Goal: Transaction & Acquisition: Purchase product/service

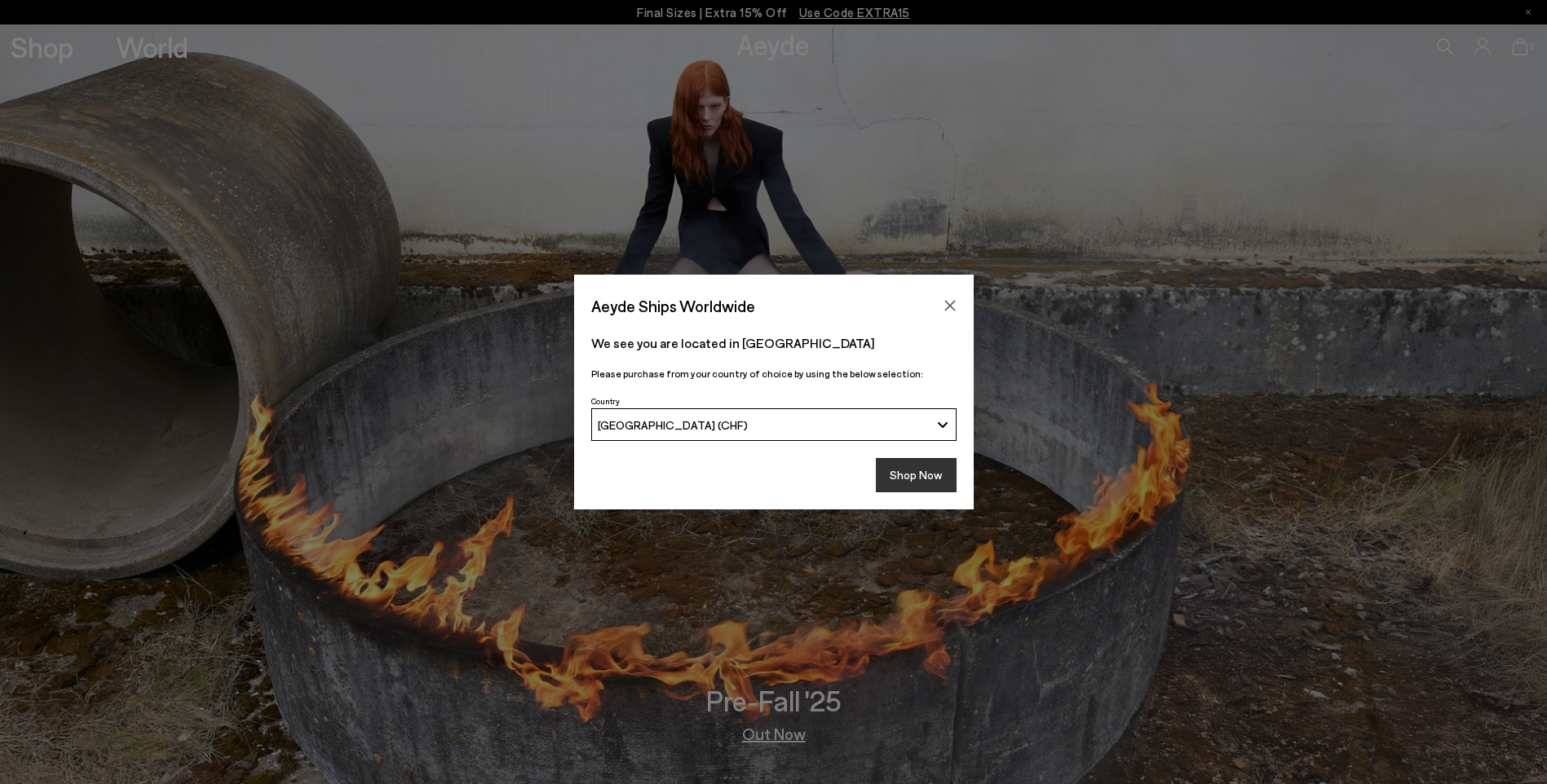
click at [942, 470] on button "Shop Now" at bounding box center [917, 475] width 81 height 35
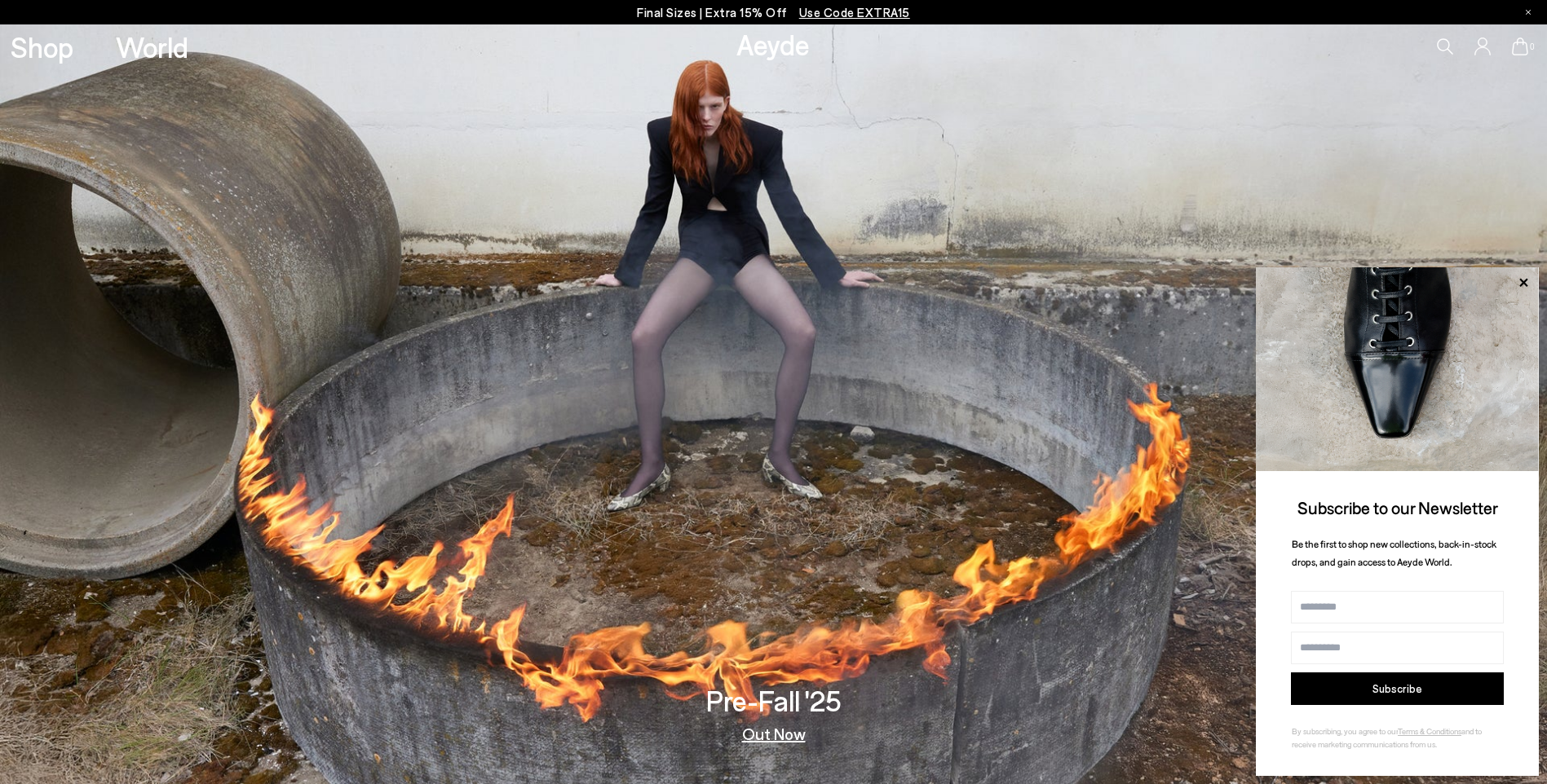
click at [841, 6] on span "Use Code EXTRA15" at bounding box center [854, 12] width 110 height 15
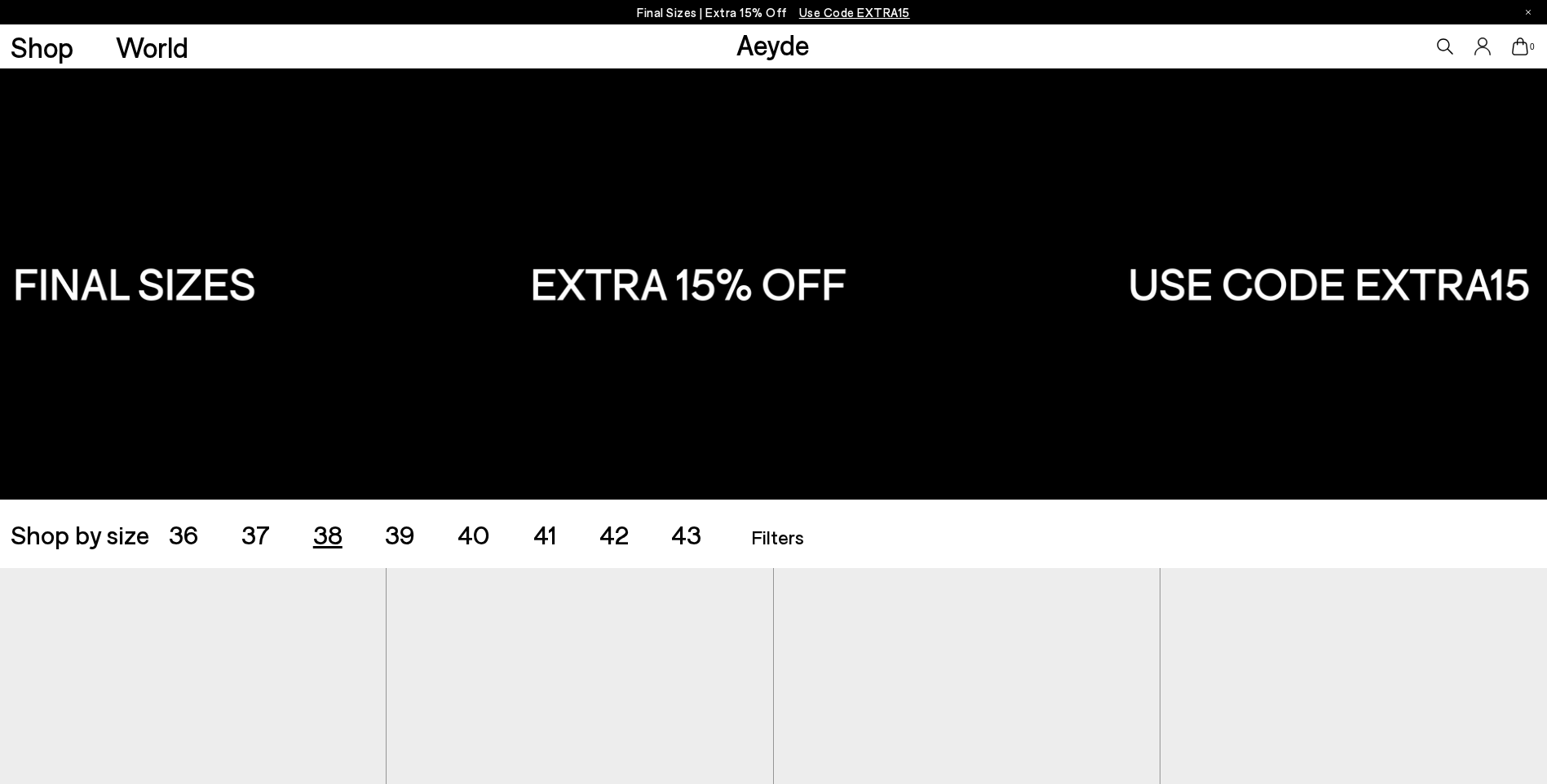
click at [332, 535] on span "38" at bounding box center [328, 534] width 30 height 31
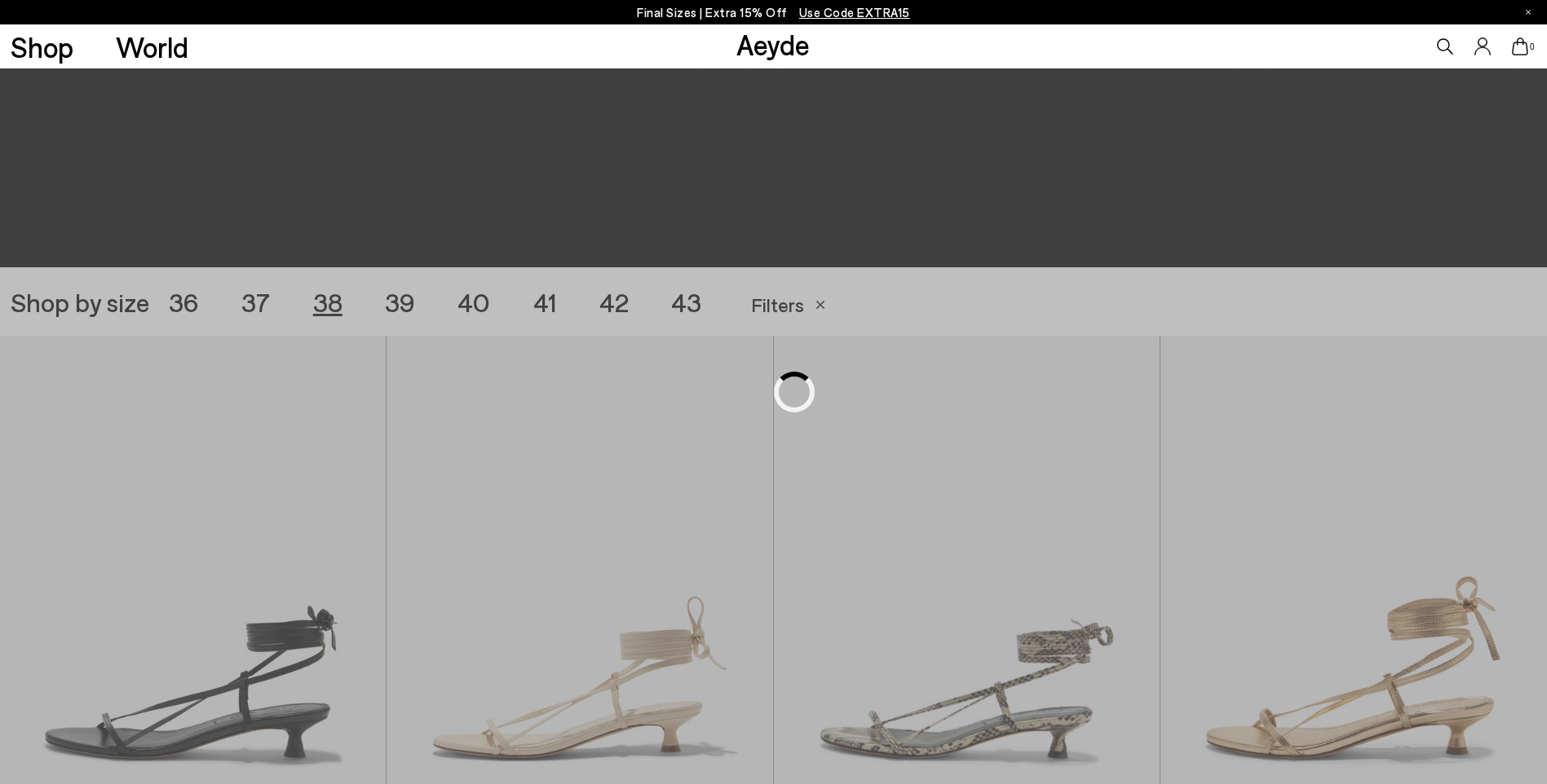
scroll to position [431, 0]
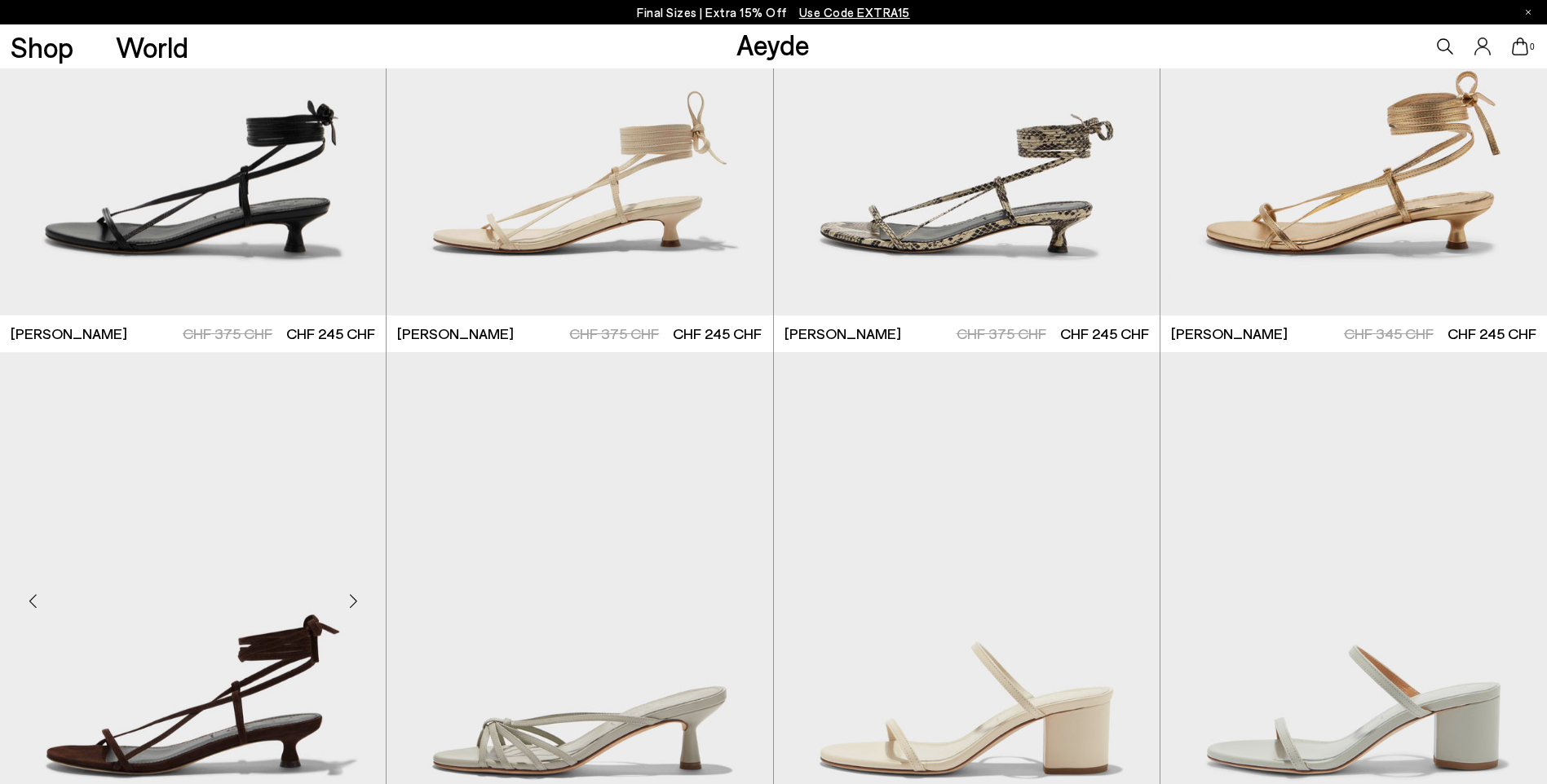
scroll to position [920, 0]
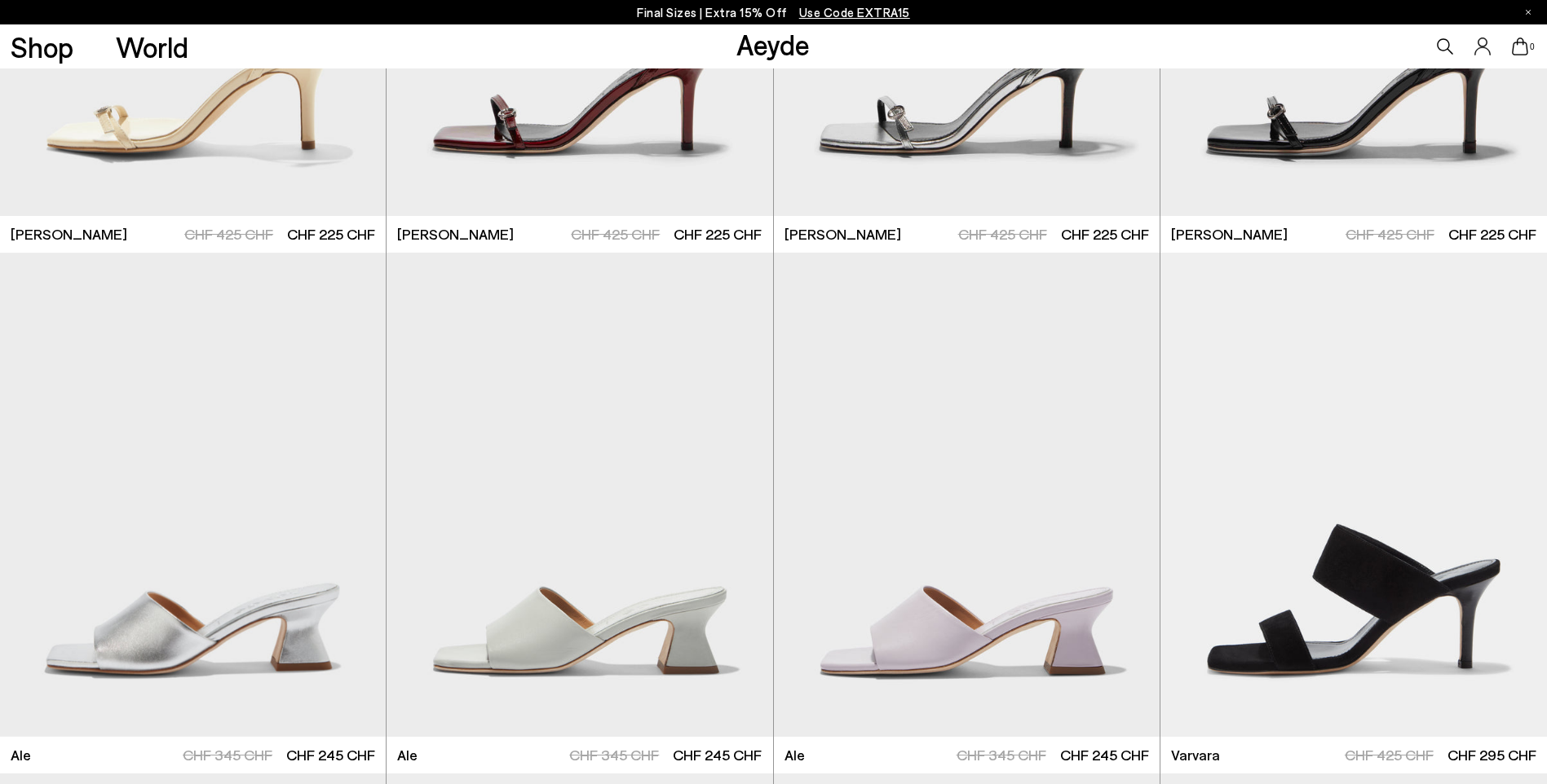
scroll to position [3203, 0]
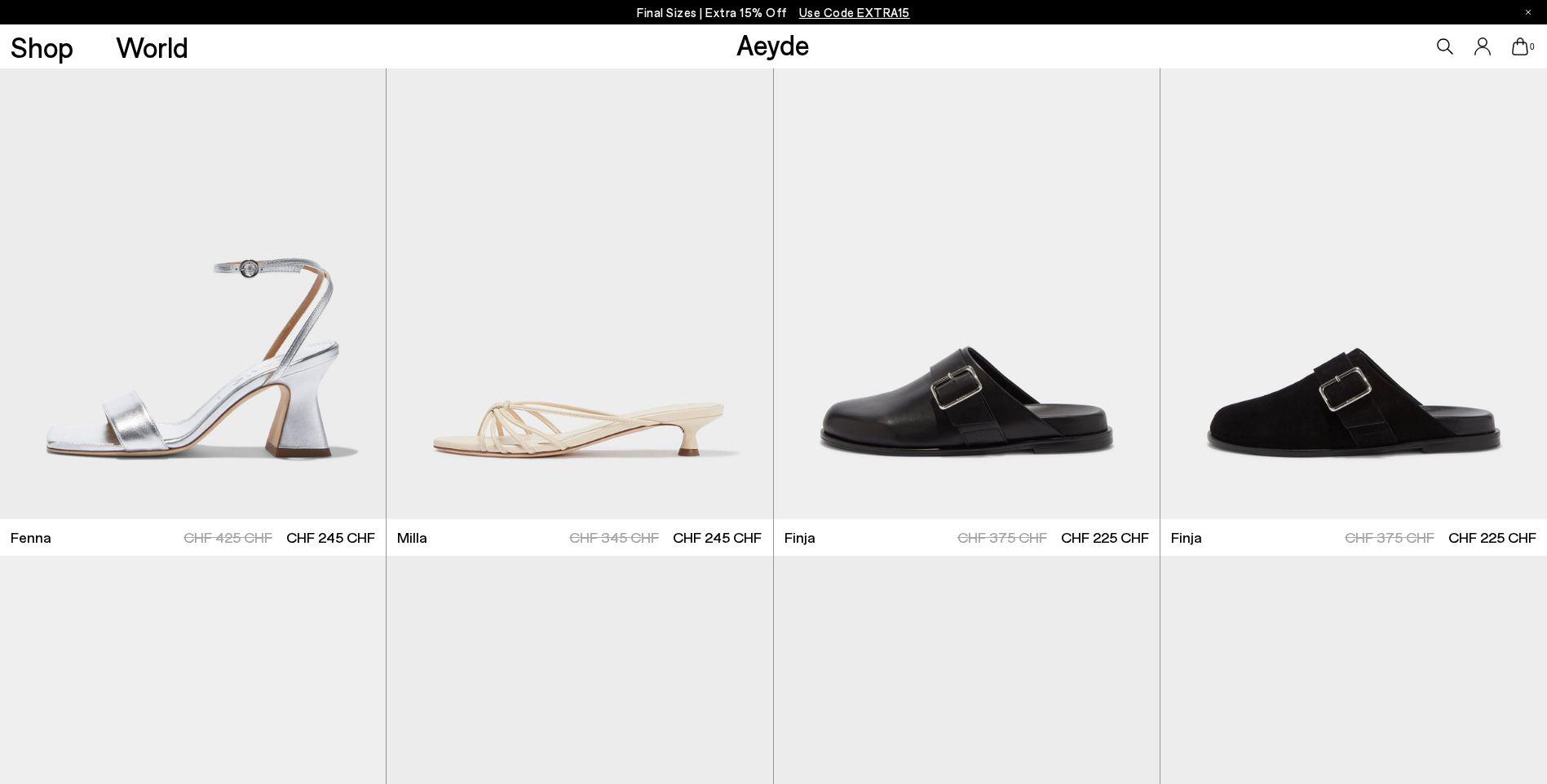
scroll to position [5262, 0]
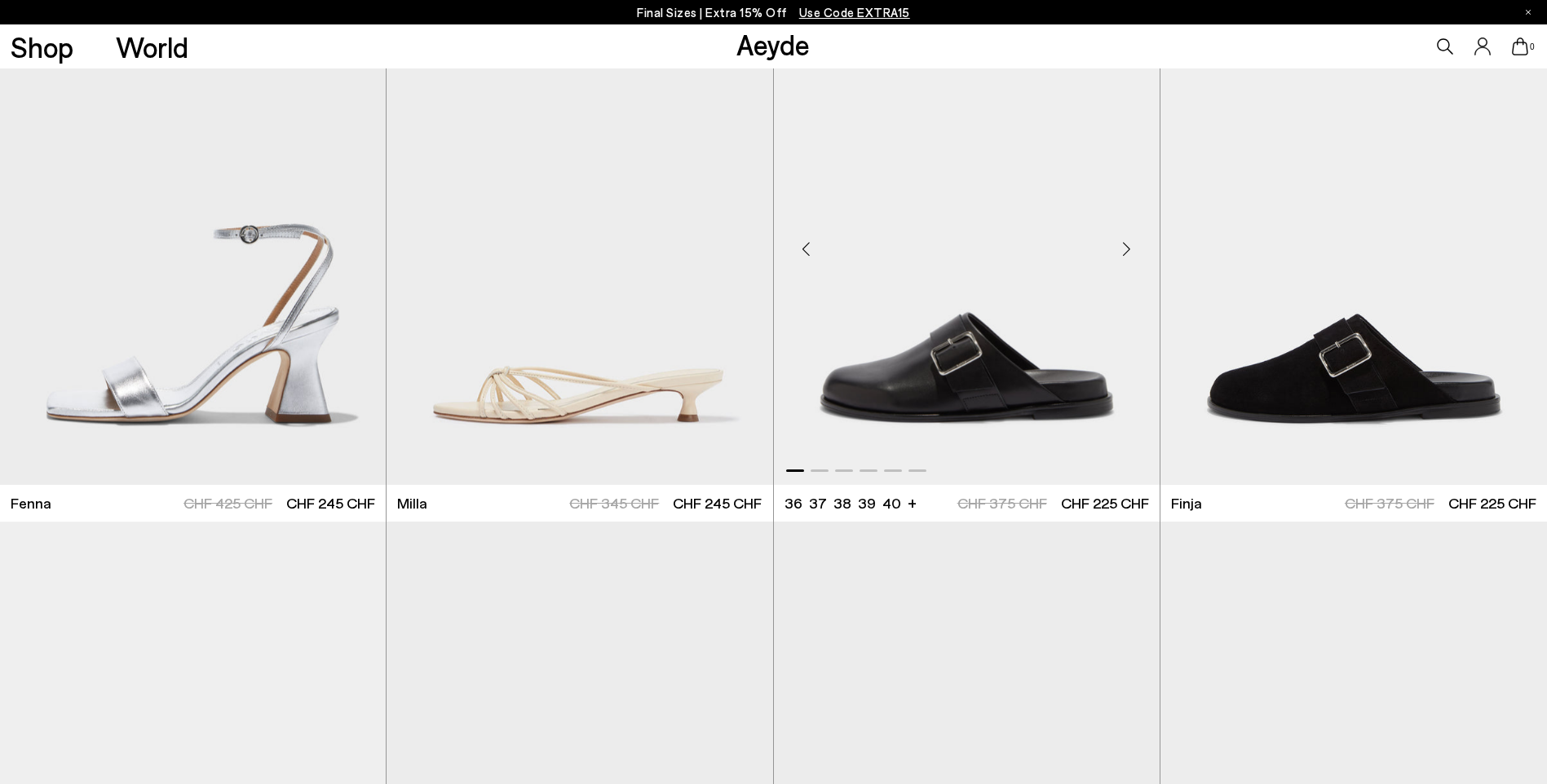
click at [1128, 246] on div "Next slide" at bounding box center [1128, 249] width 49 height 49
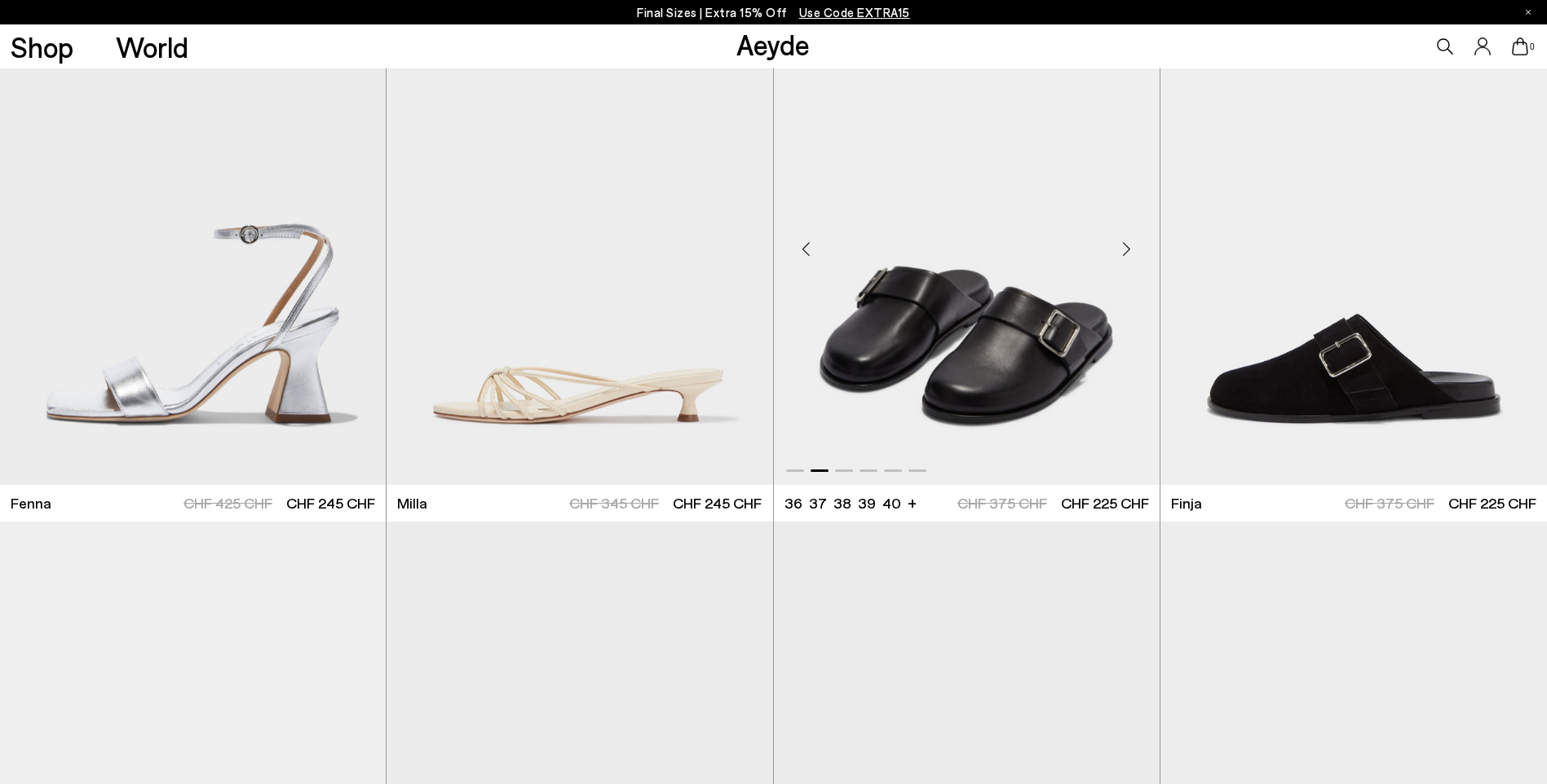
click at [1128, 246] on div "Next slide" at bounding box center [1128, 249] width 49 height 49
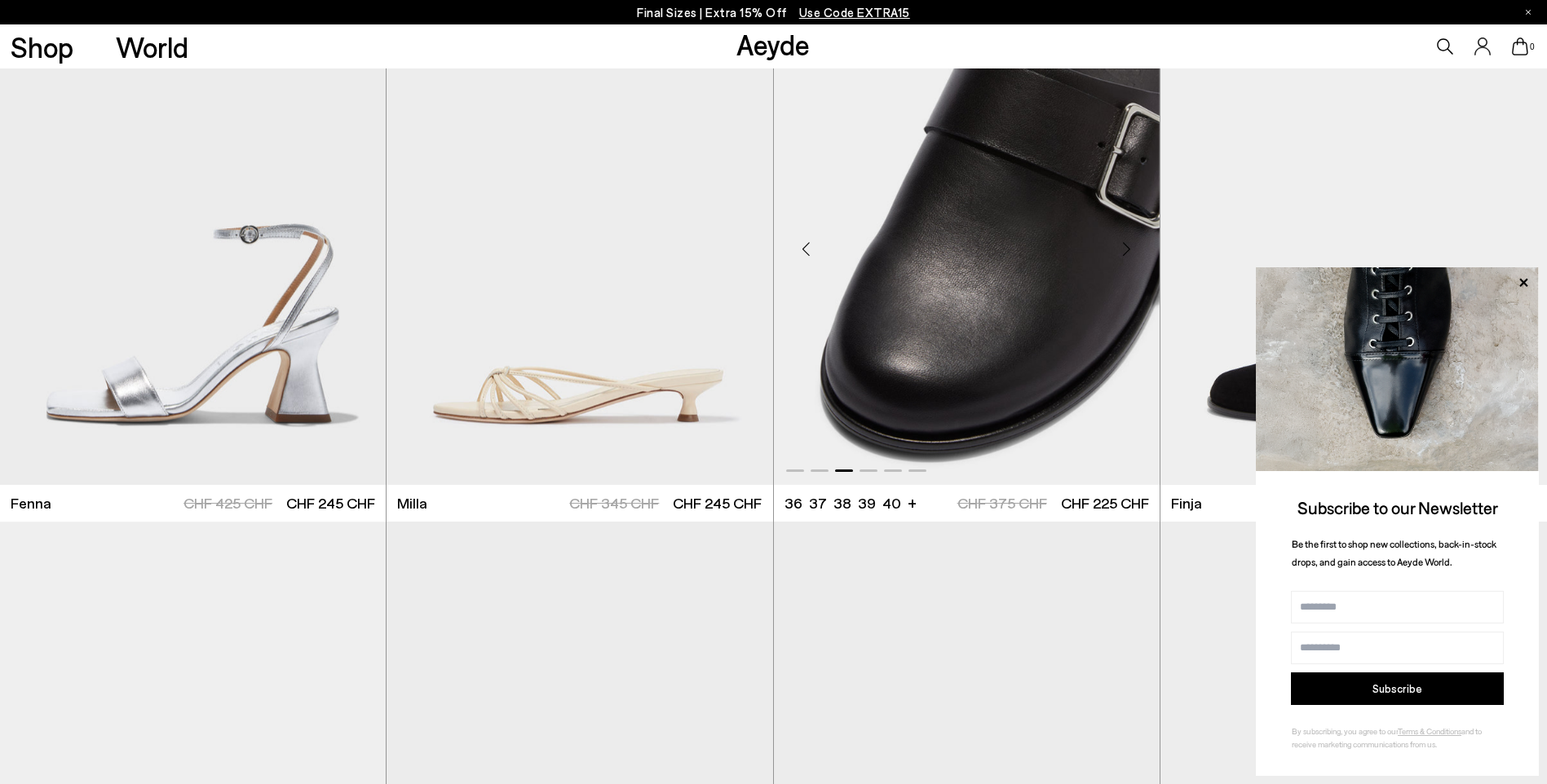
click at [1128, 246] on div "Next slide" at bounding box center [1128, 249] width 49 height 49
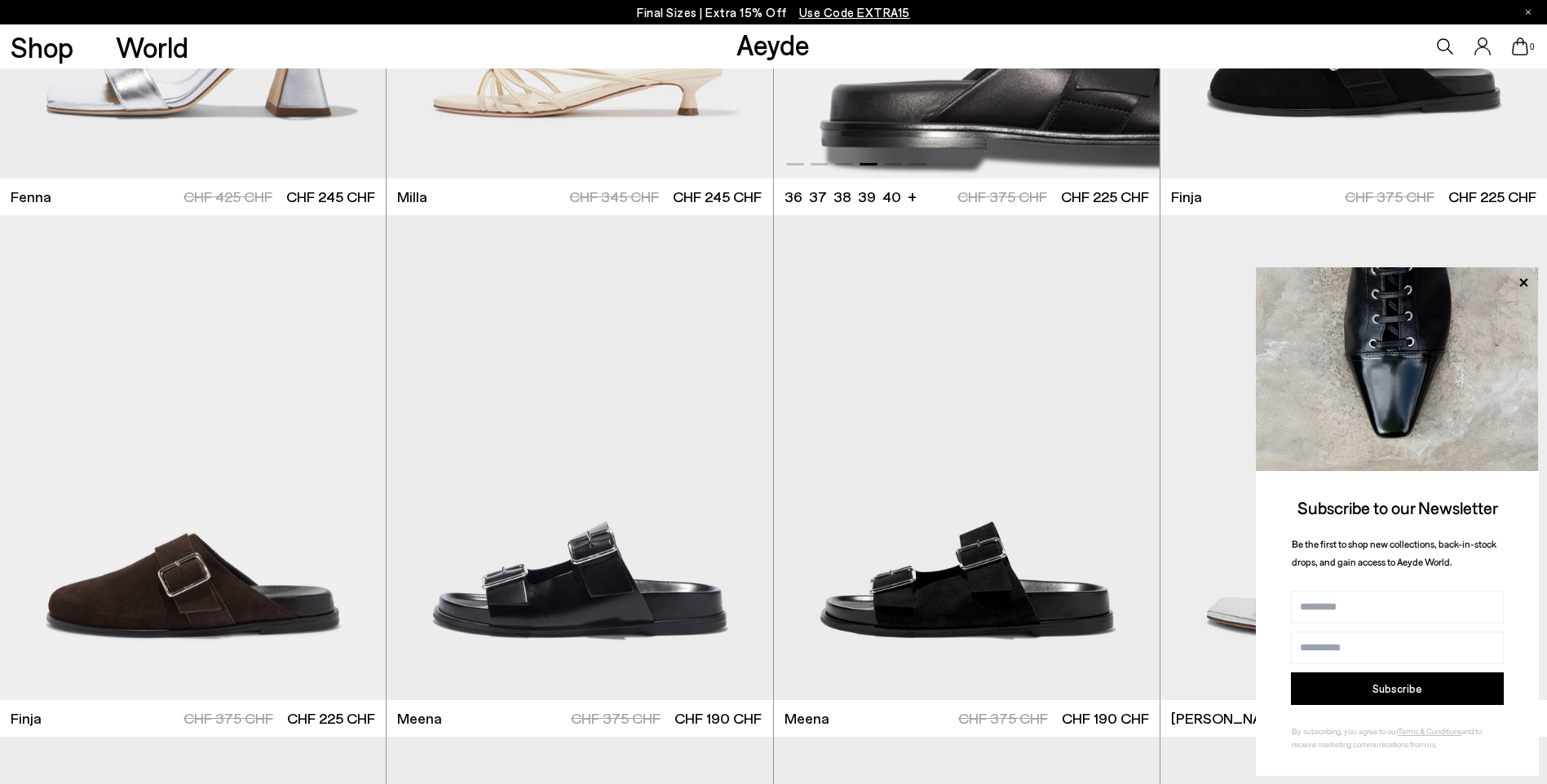
scroll to position [5669, 0]
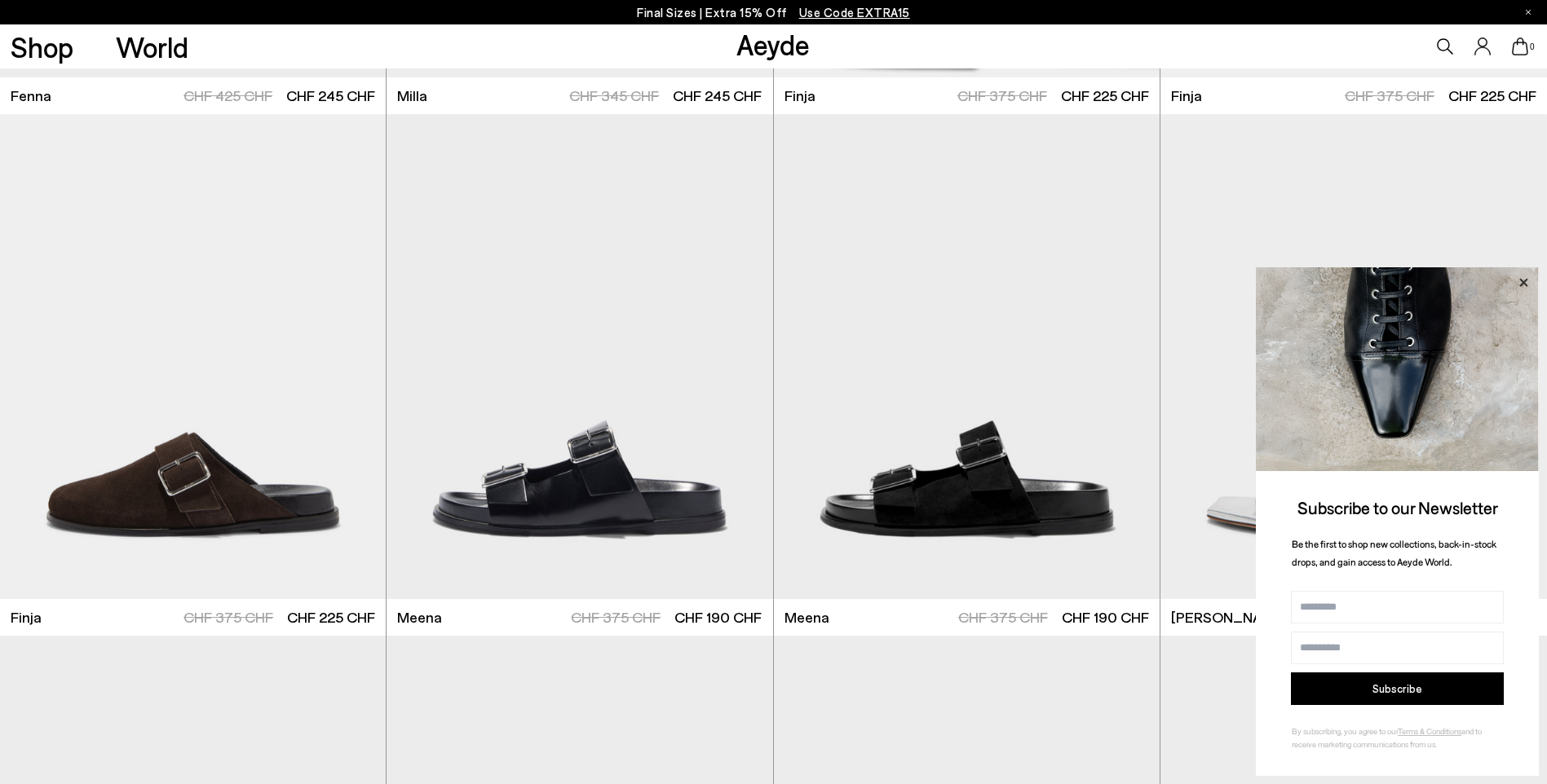
click at [1529, 280] on icon at bounding box center [1523, 282] width 21 height 21
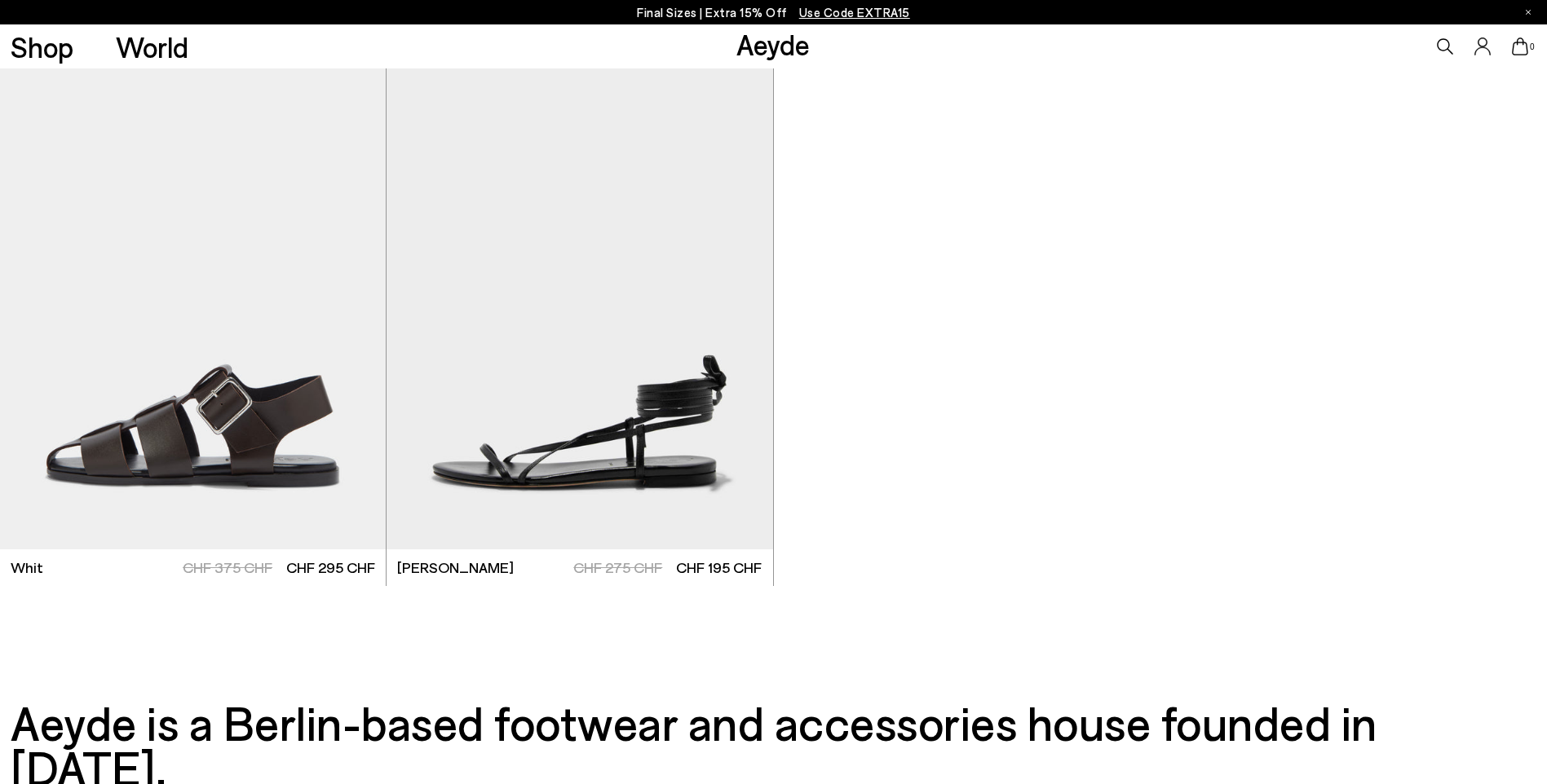
scroll to position [7301, 0]
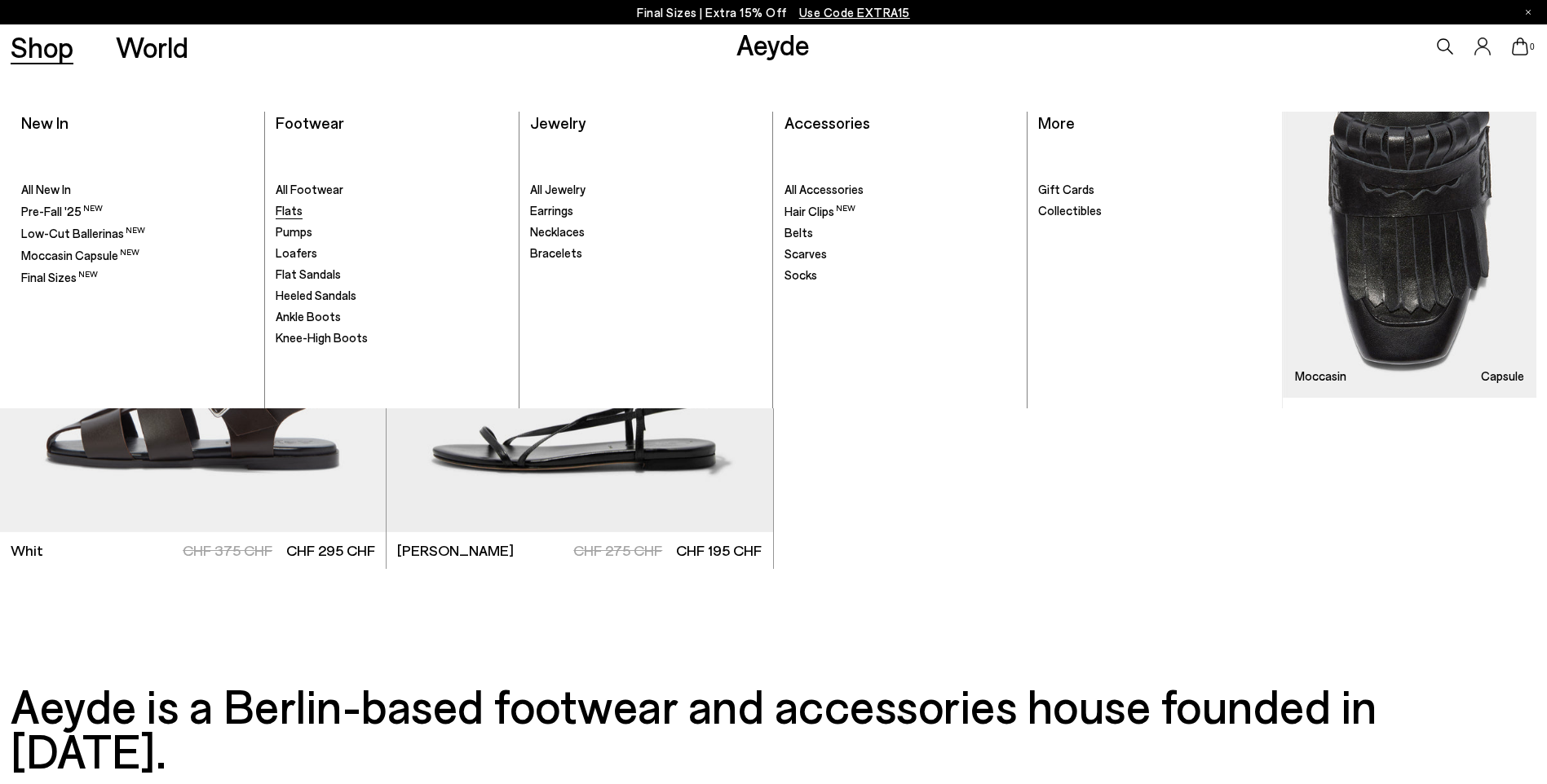
click at [292, 213] on span "Flats" at bounding box center [288, 210] width 27 height 15
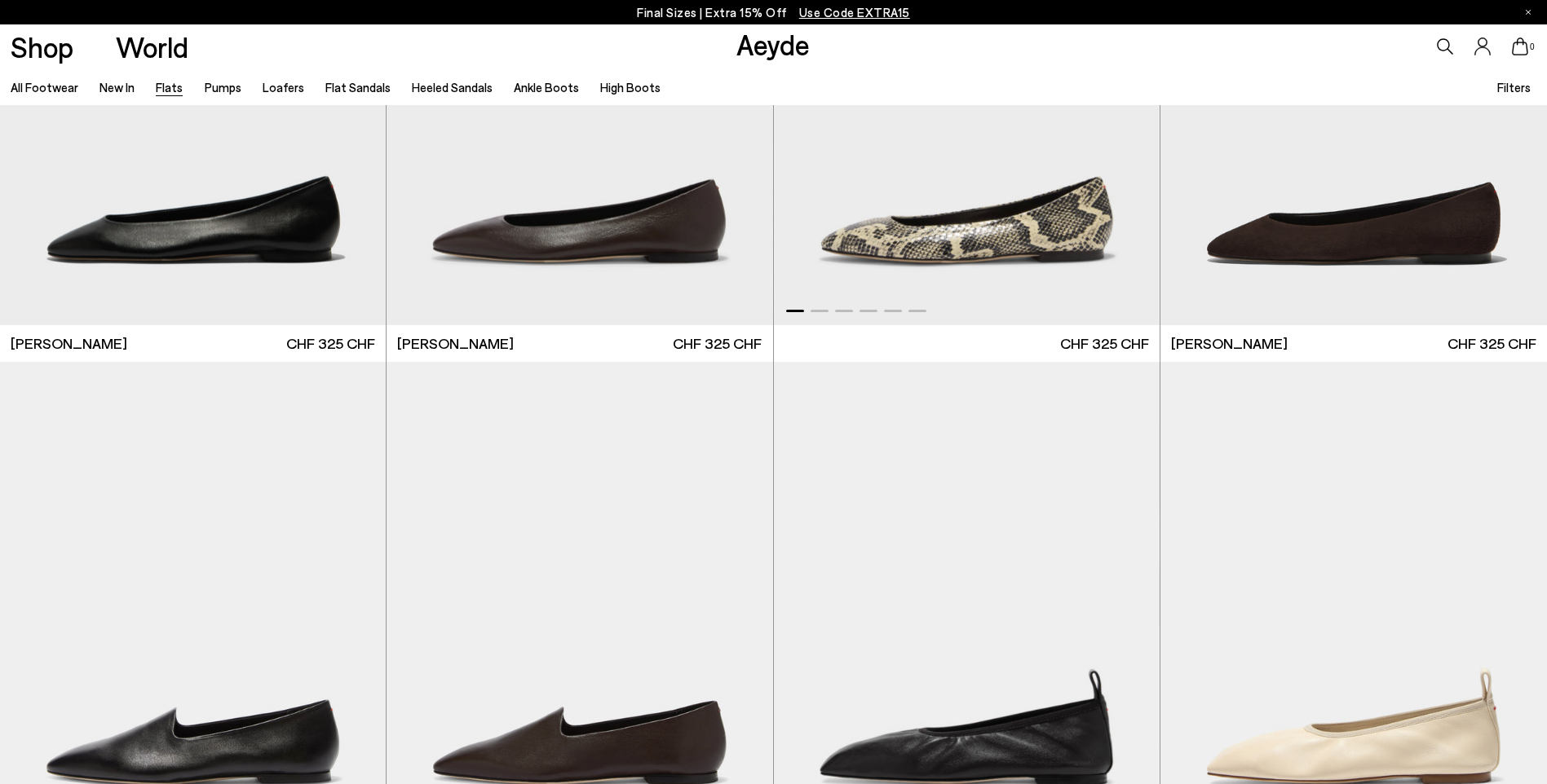
scroll to position [489, 0]
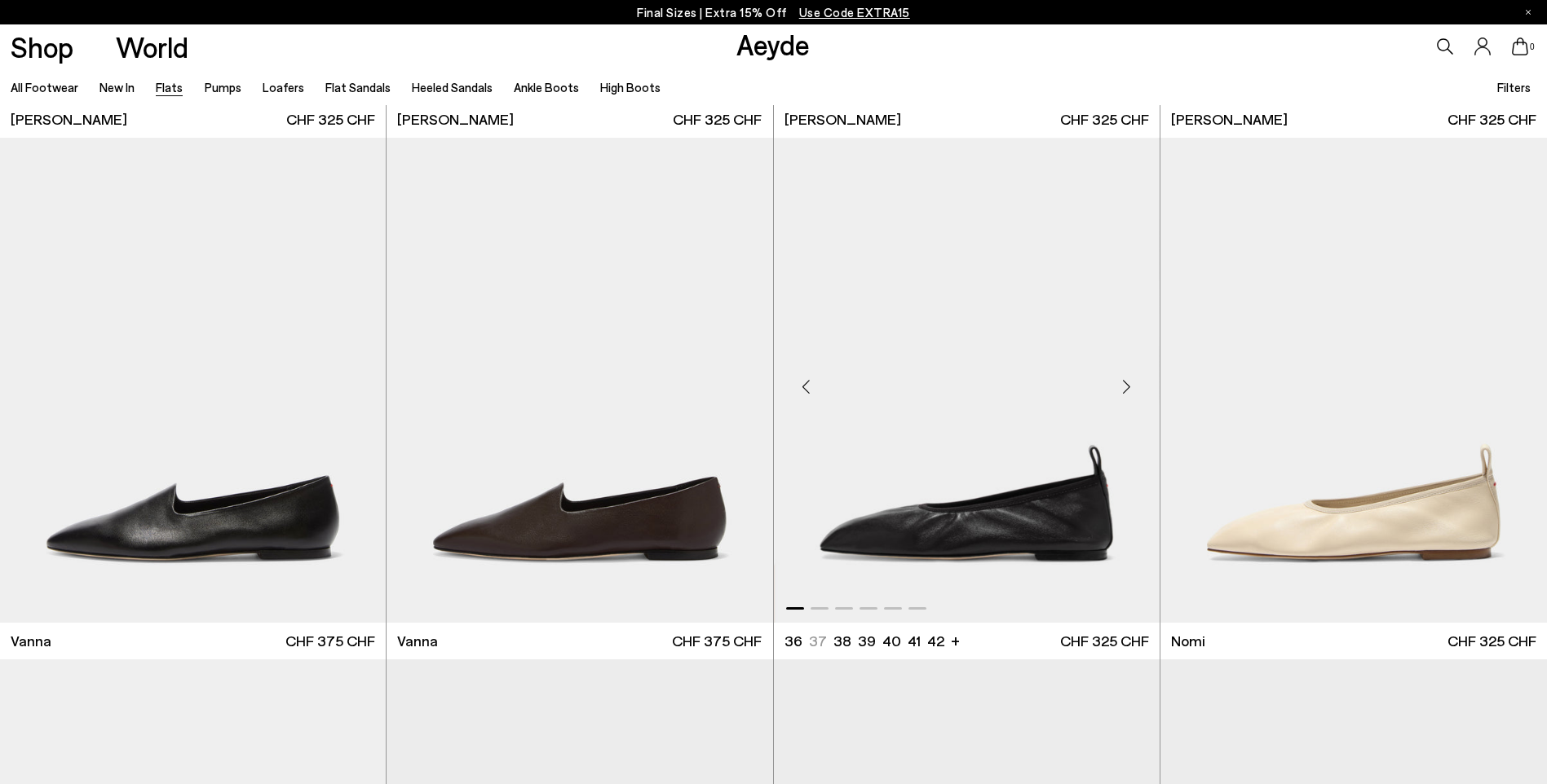
click at [1130, 385] on div "Next slide" at bounding box center [1128, 387] width 49 height 49
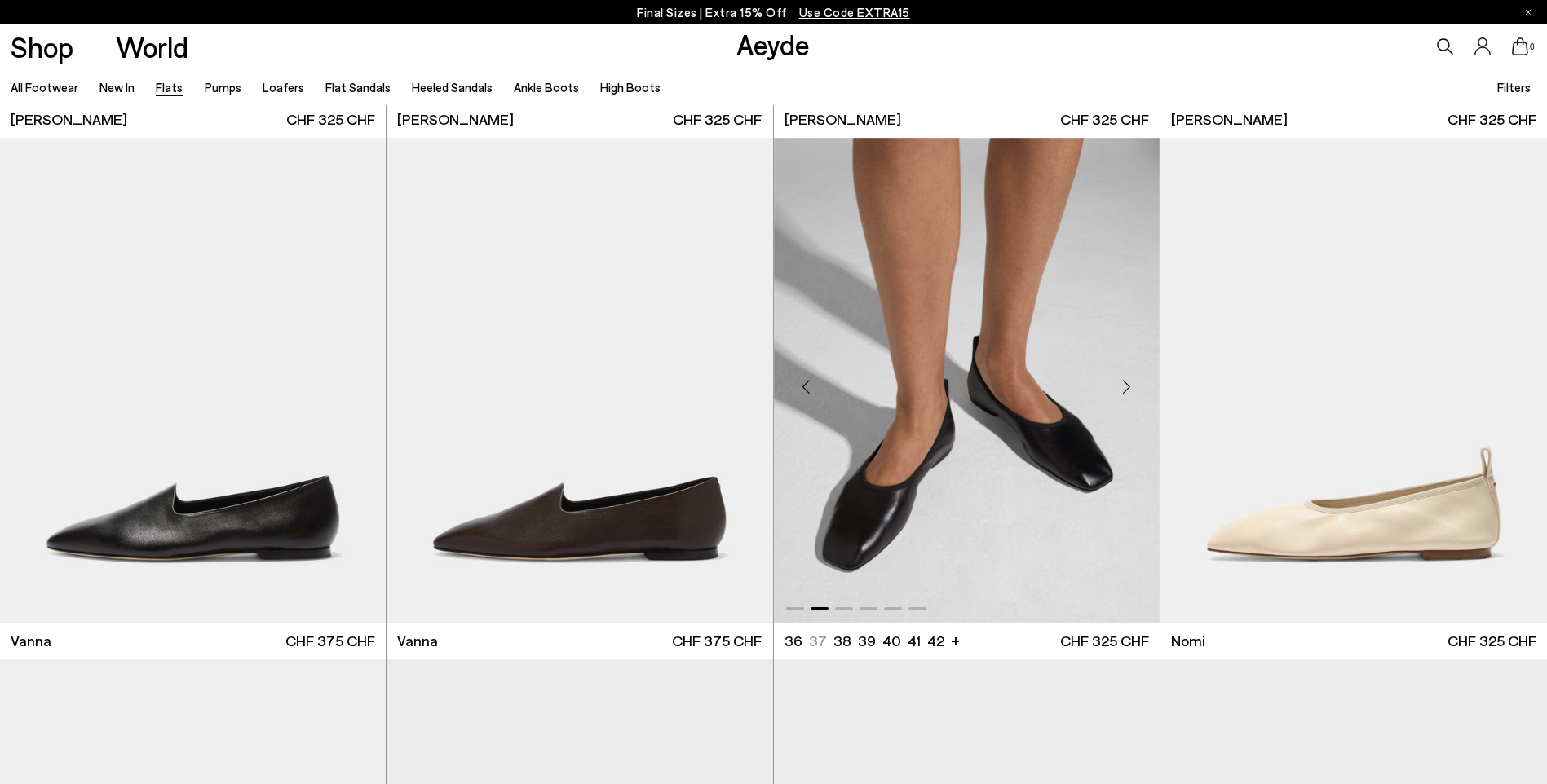
click at [1130, 385] on div "Next slide" at bounding box center [1128, 387] width 49 height 49
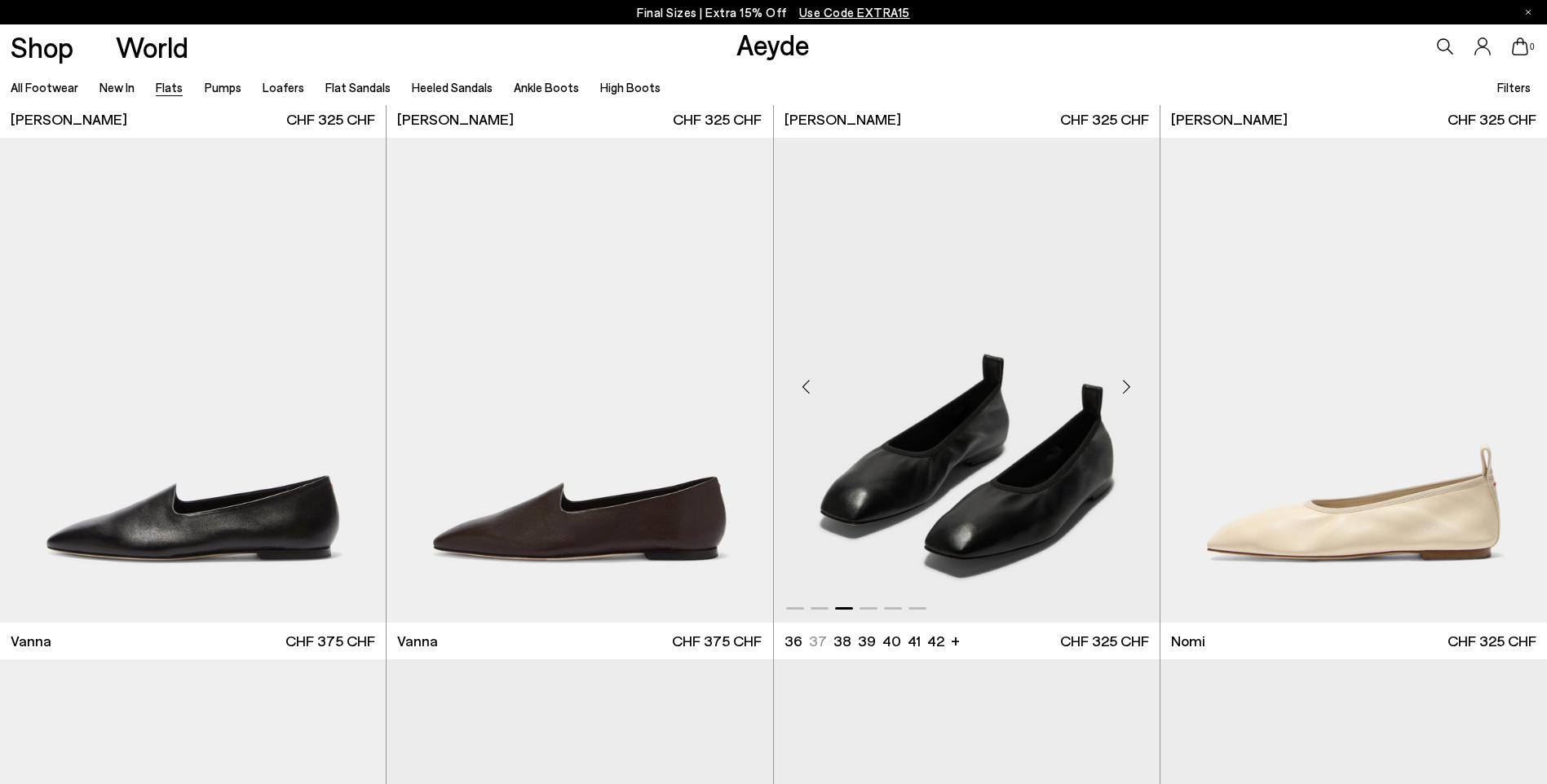
click at [1130, 385] on div "Next slide" at bounding box center [1128, 387] width 49 height 49
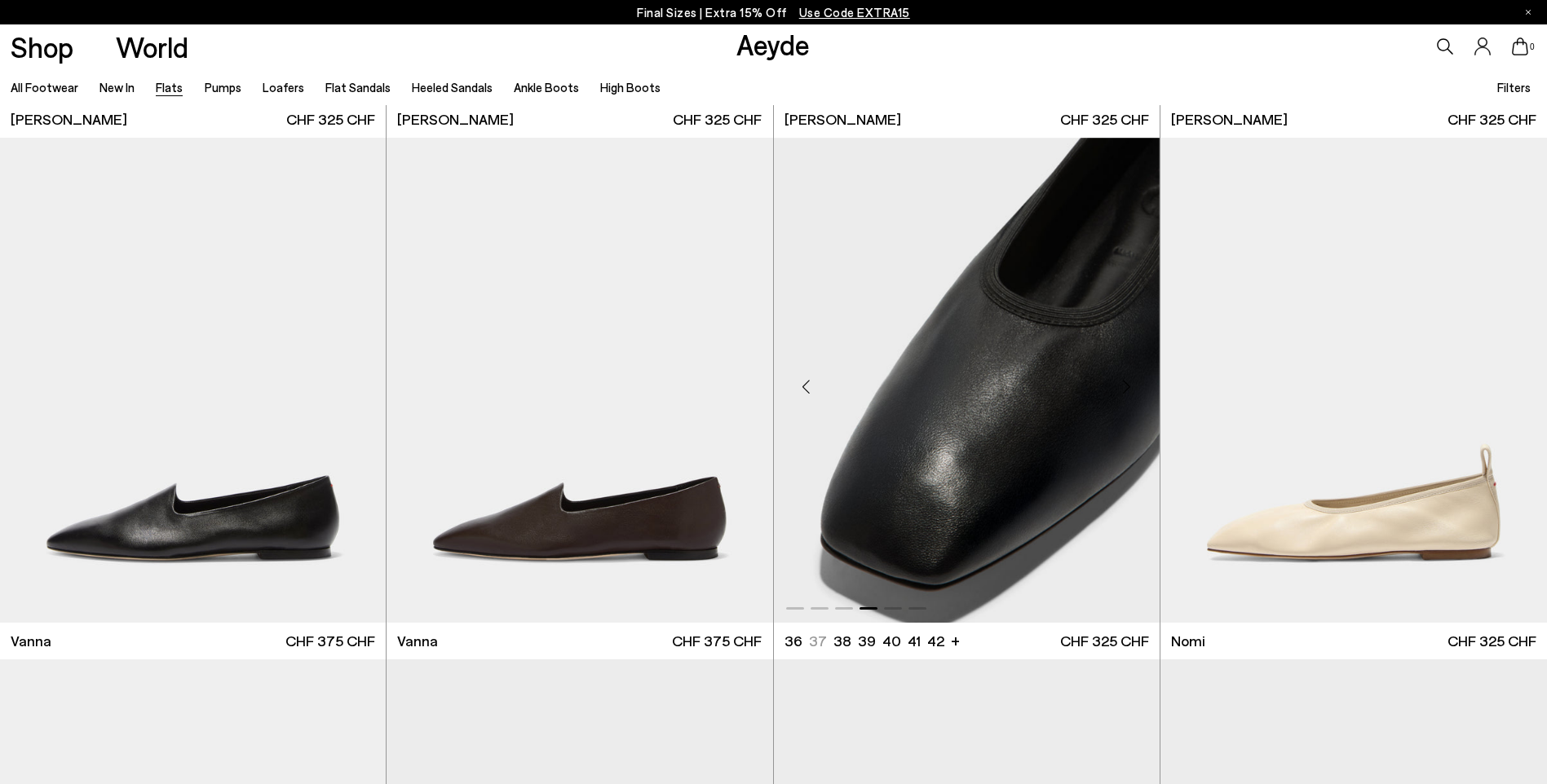
click at [1130, 385] on div "Next slide" at bounding box center [1128, 387] width 49 height 49
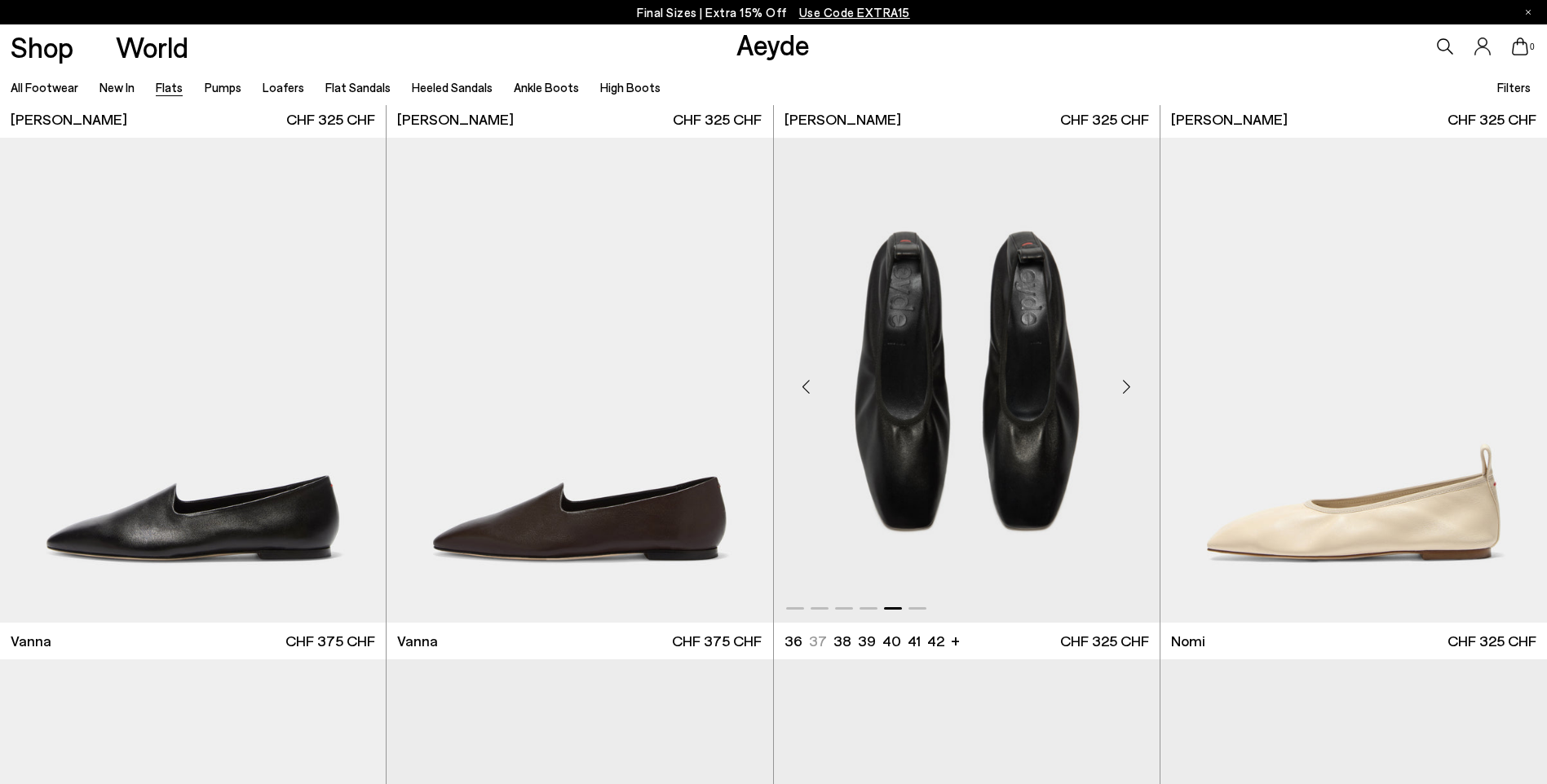
click at [1130, 385] on div "Next slide" at bounding box center [1128, 387] width 49 height 49
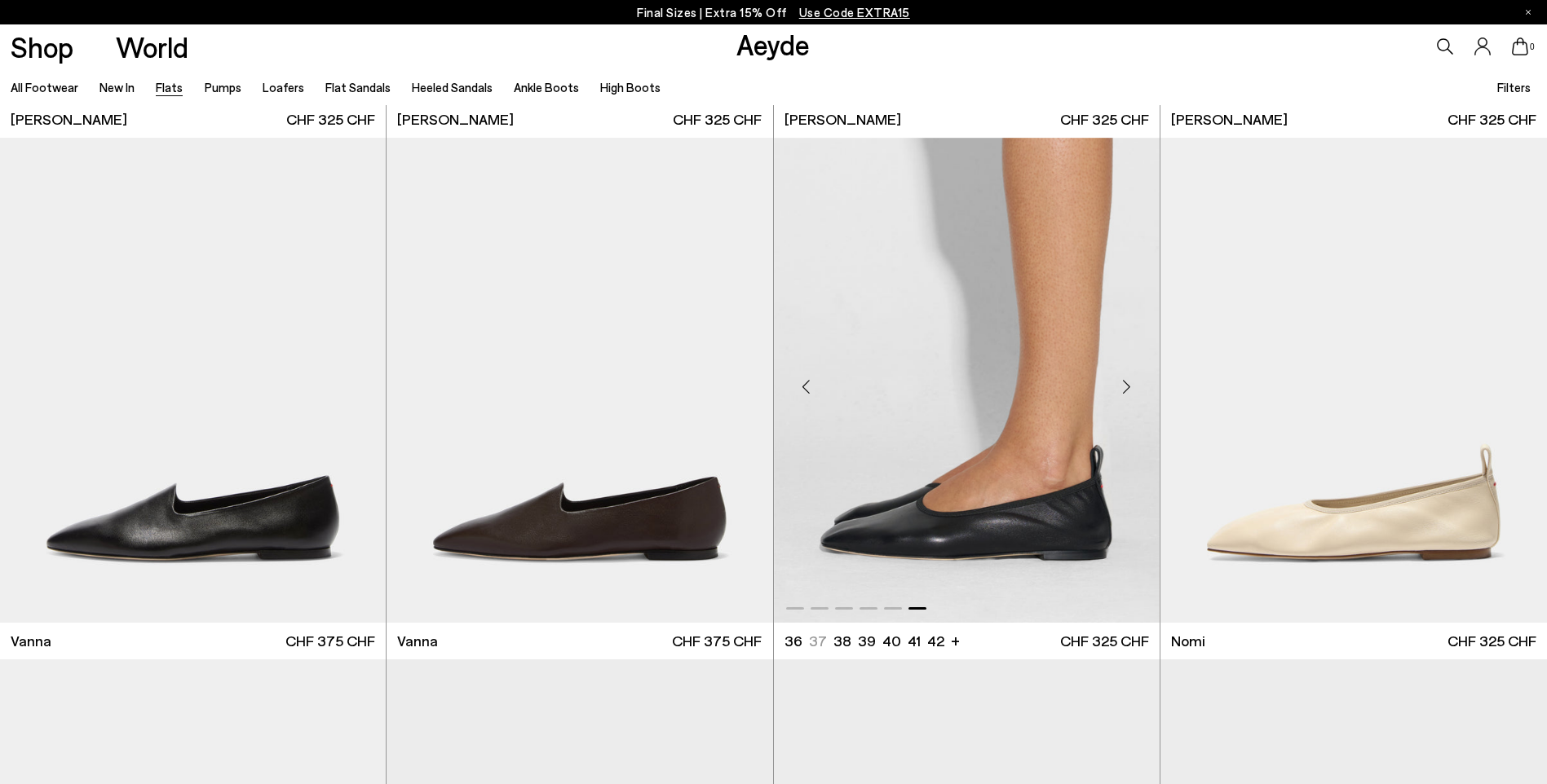
click at [1130, 385] on div "Next slide" at bounding box center [1128, 387] width 49 height 49
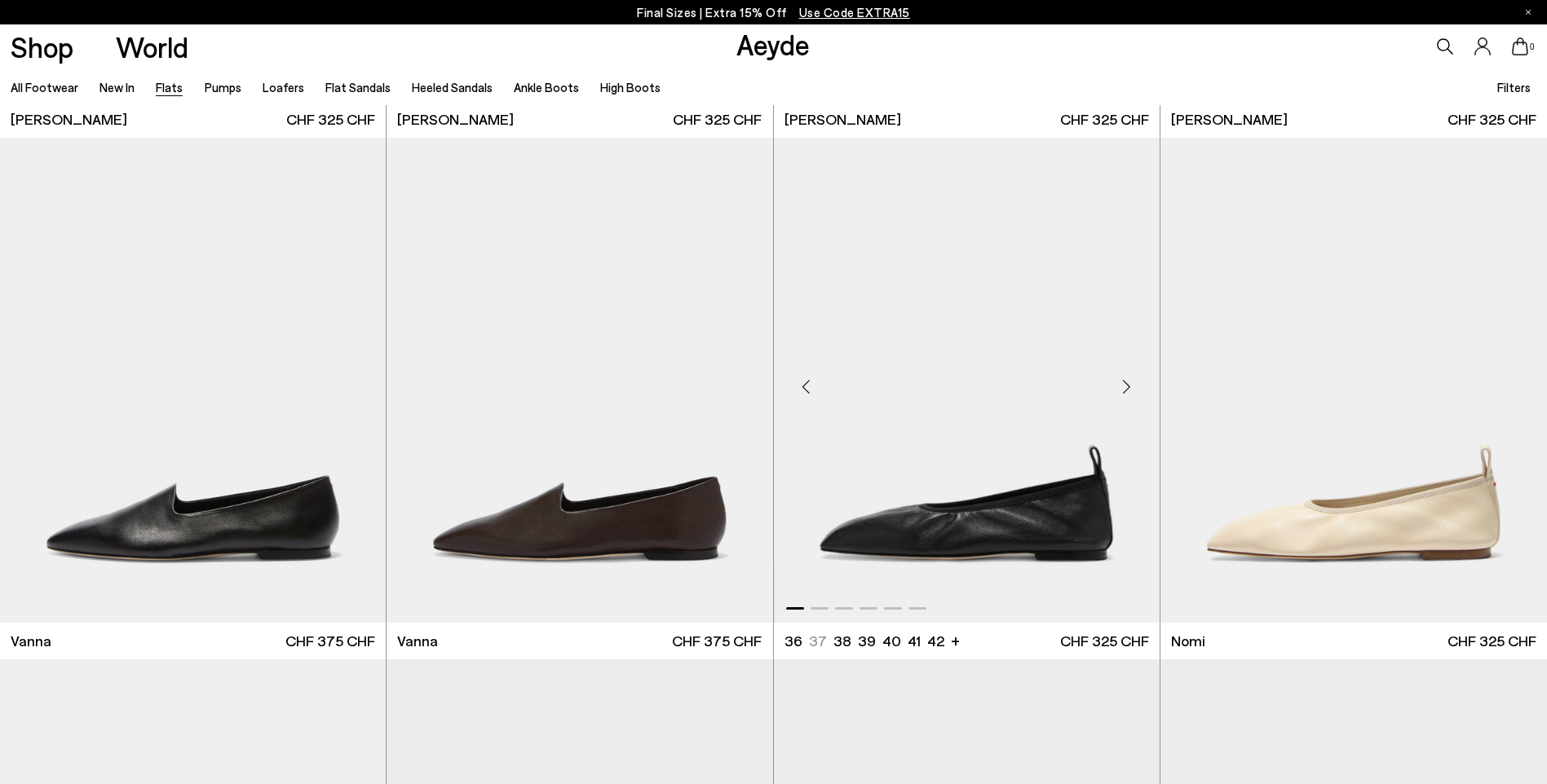
click at [1130, 385] on div "Next slide" at bounding box center [1128, 387] width 49 height 49
